Goal: Information Seeking & Learning: Understand process/instructions

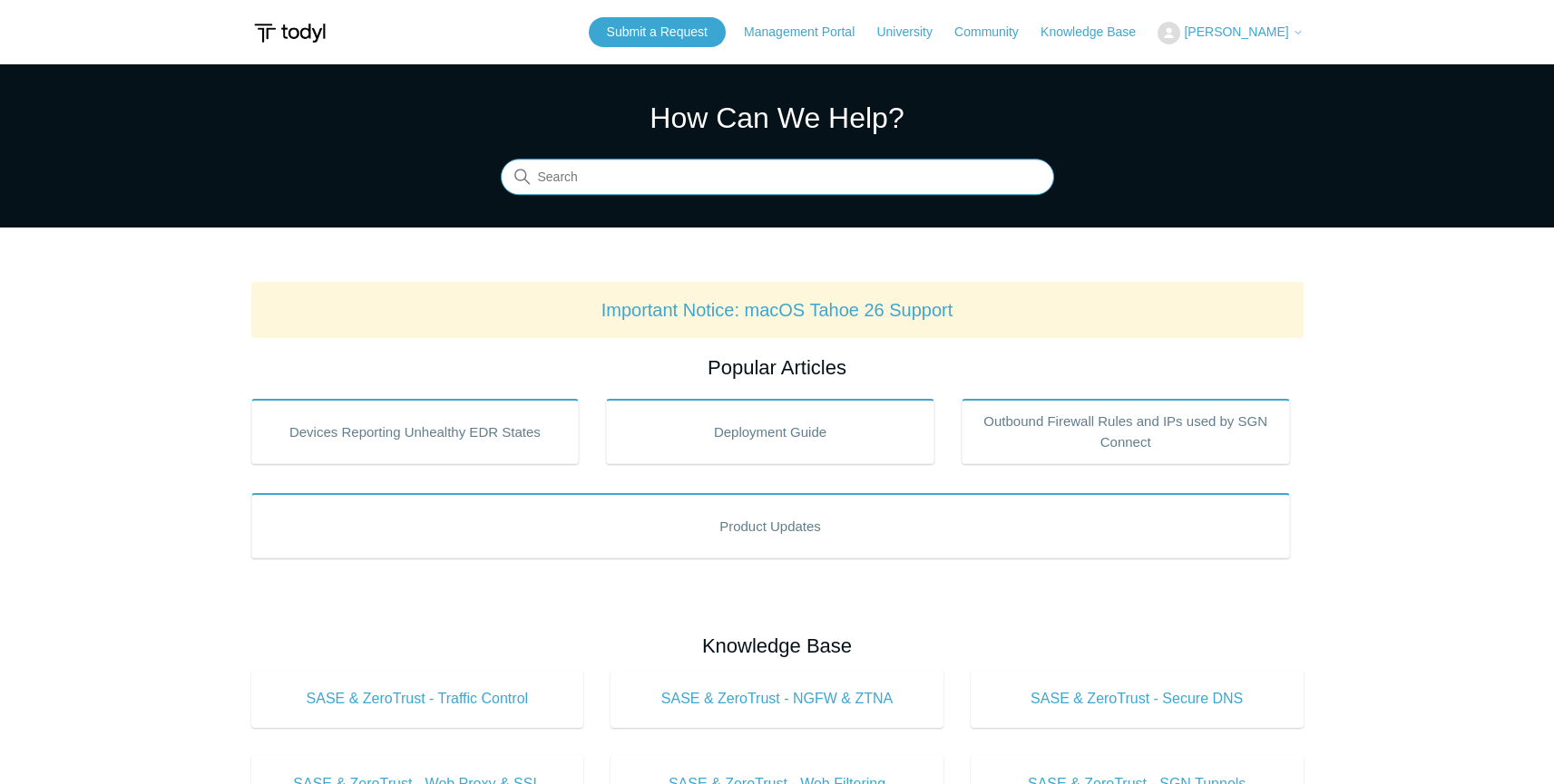
click at [837, 167] on input "Search" at bounding box center [777, 177] width 553 height 36
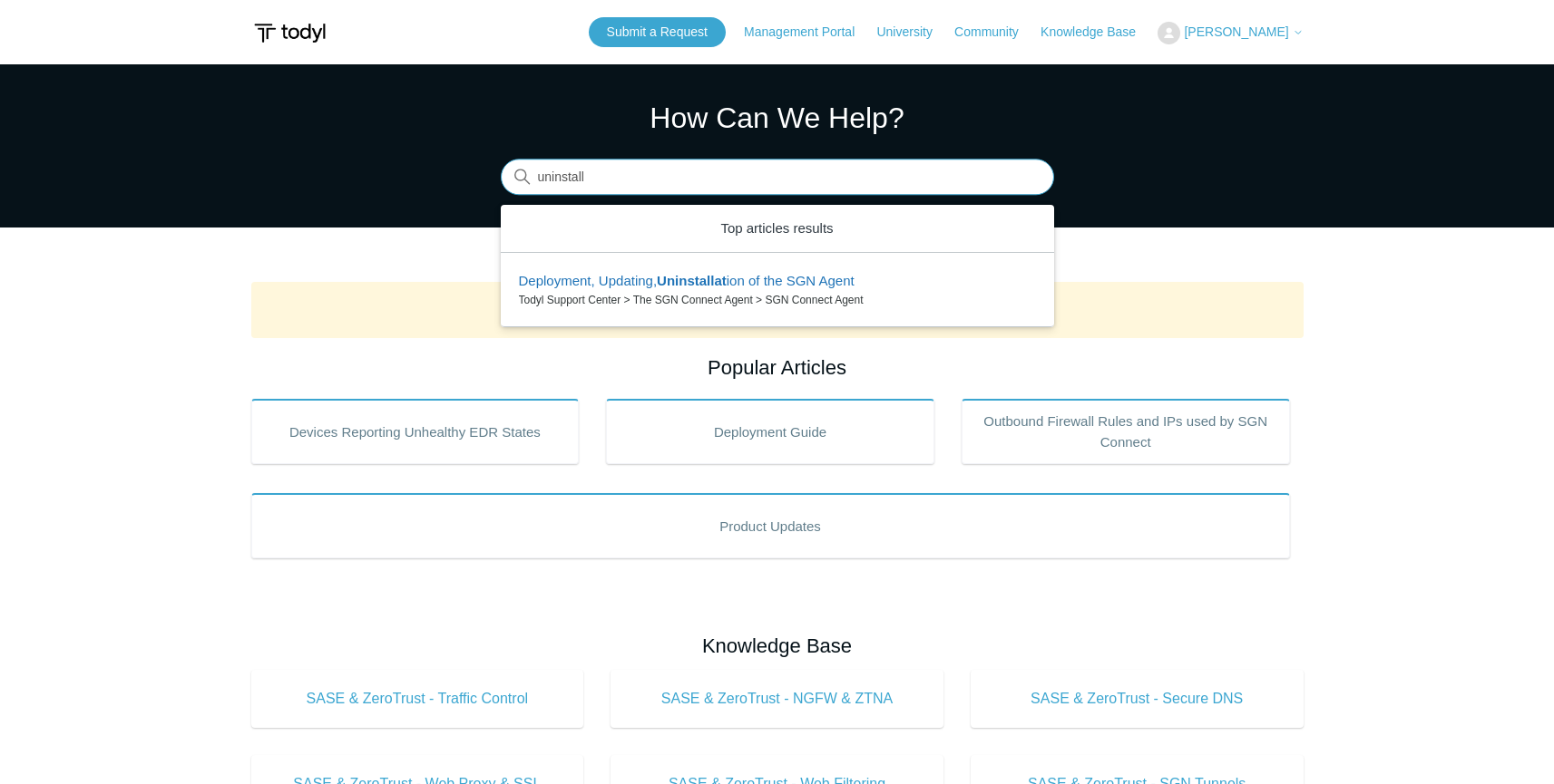
type input "uninstall"
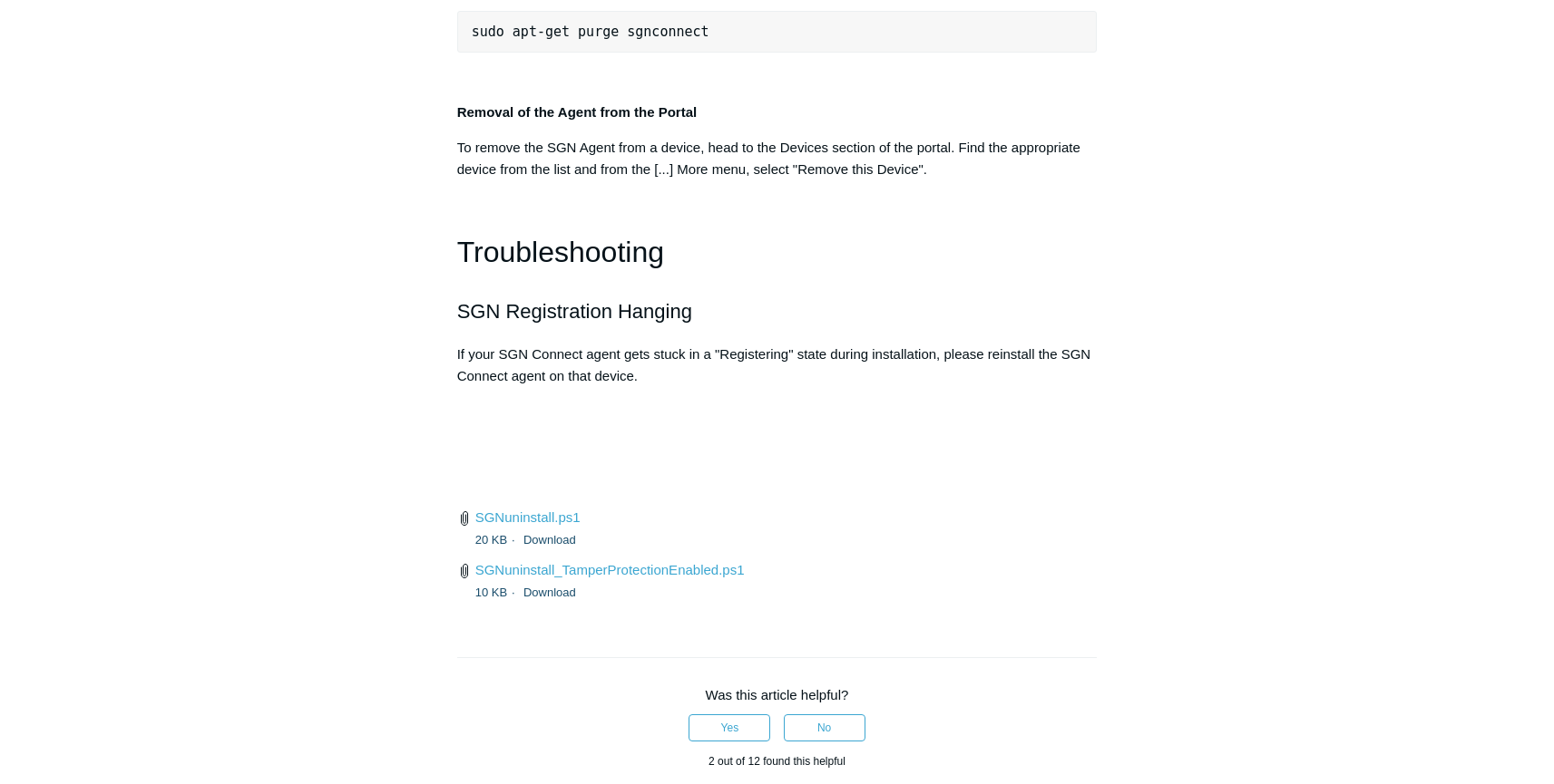
scroll to position [4041, 0]
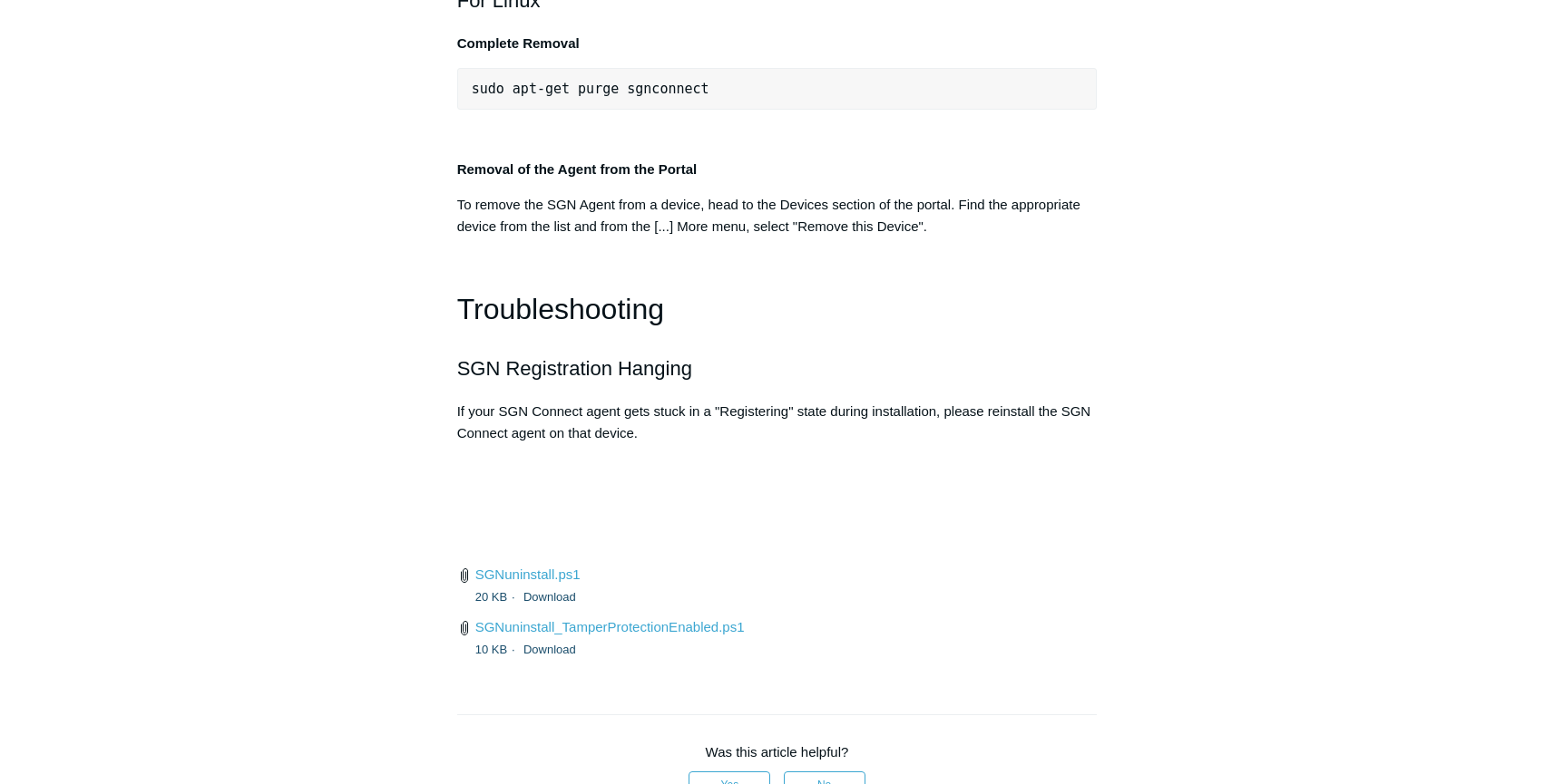
scroll to position [3979, 0]
